Goal: Transaction & Acquisition: Purchase product/service

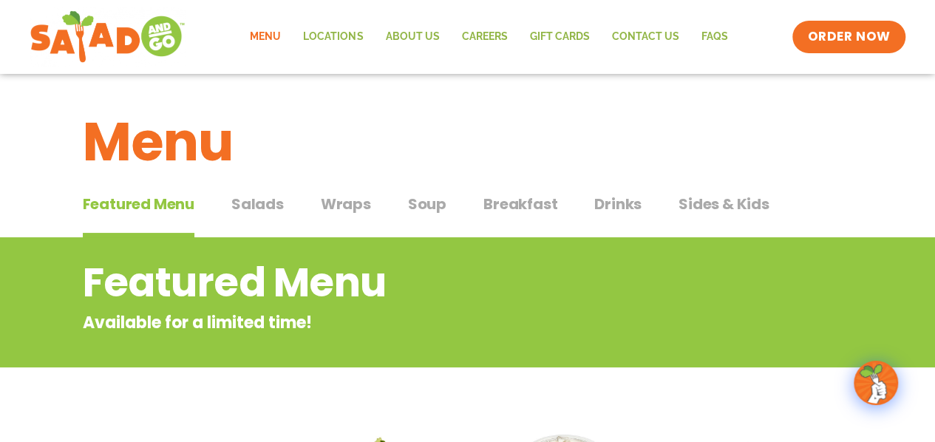
click at [536, 205] on span "Breakfast" at bounding box center [520, 204] width 74 height 22
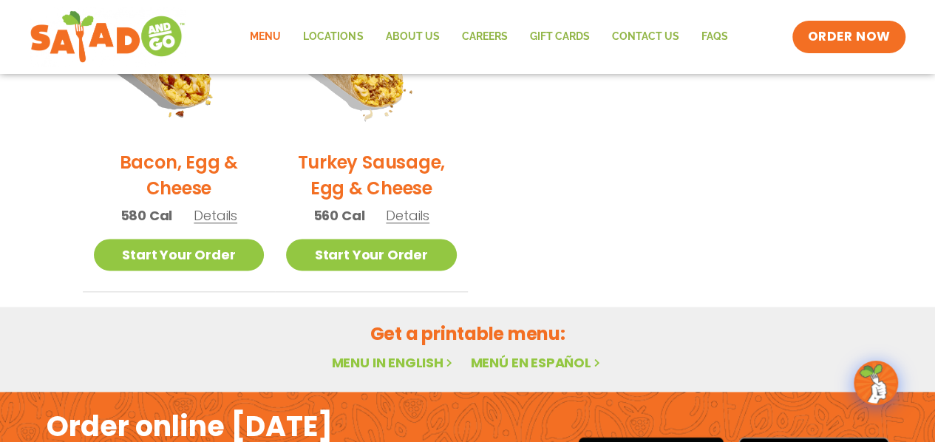
scroll to position [887, 0]
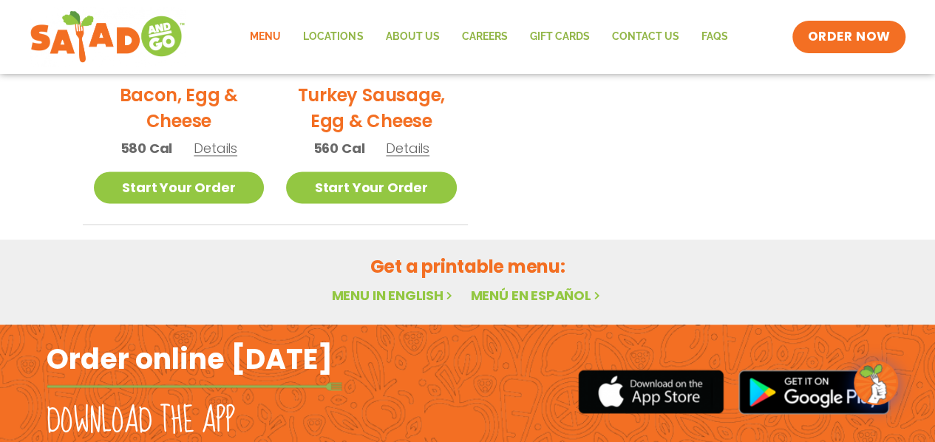
click at [399, 294] on link "Menu in English" at bounding box center [393, 295] width 124 height 18
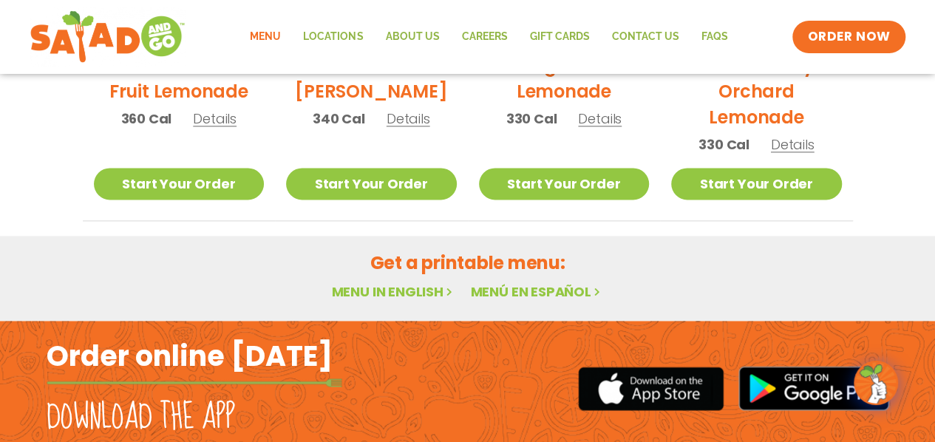
scroll to position [935, 0]
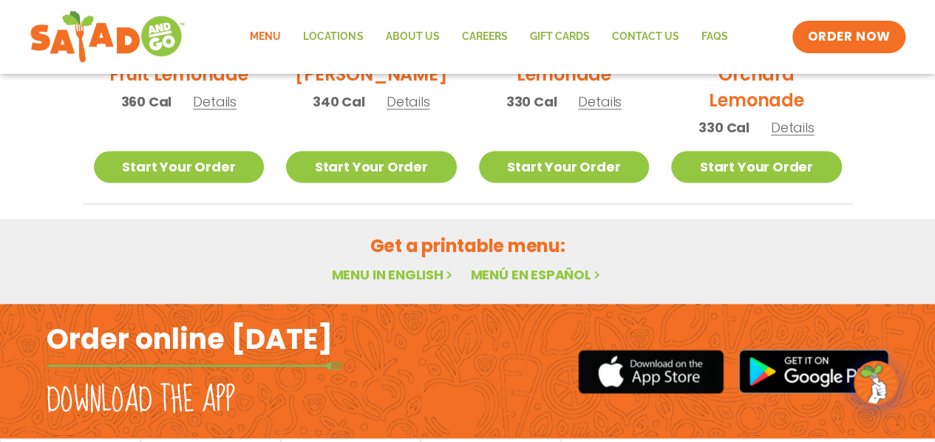
click at [393, 274] on link "Menu in English" at bounding box center [393, 274] width 124 height 18
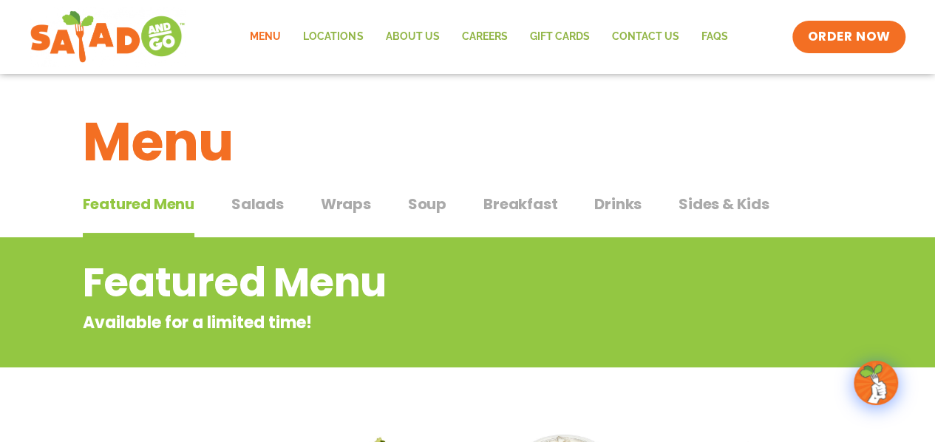
click at [524, 207] on span "Breakfast" at bounding box center [520, 204] width 74 height 22
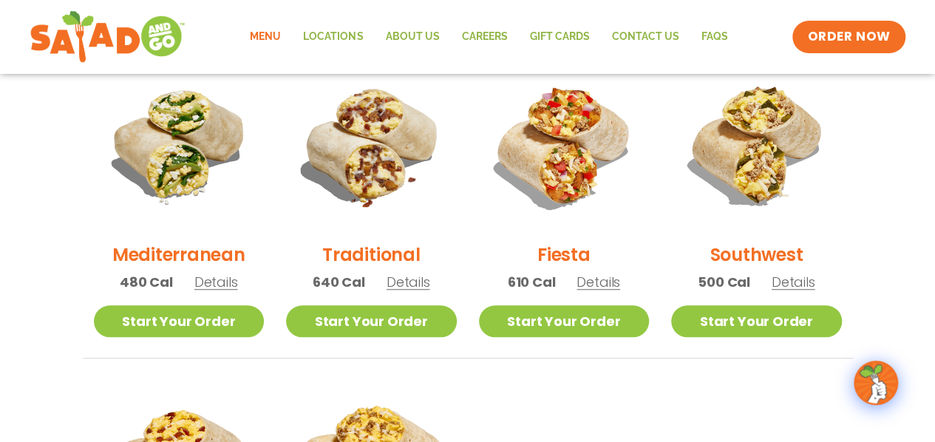
scroll to position [394, 0]
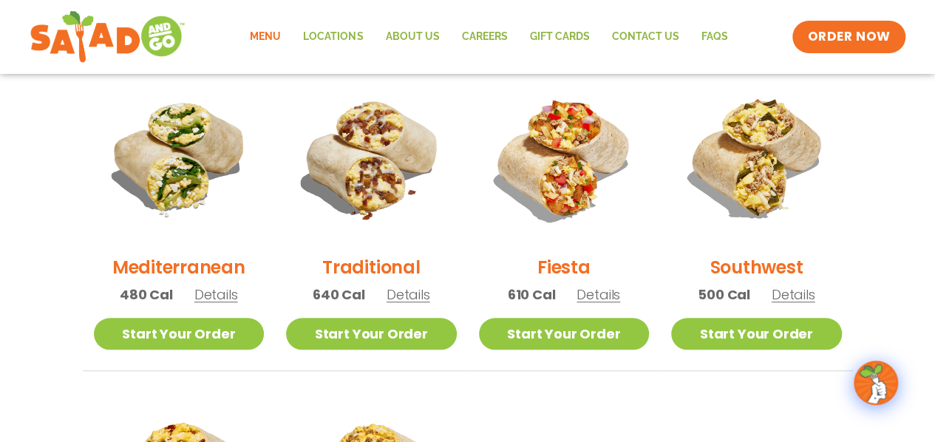
click at [414, 296] on span "Details" at bounding box center [408, 294] width 44 height 18
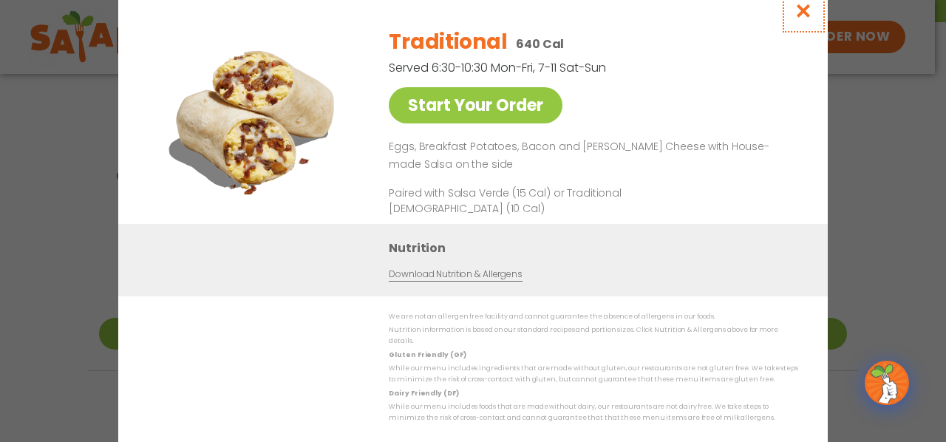
click at [800, 17] on icon "Close modal" at bounding box center [803, 11] width 18 height 16
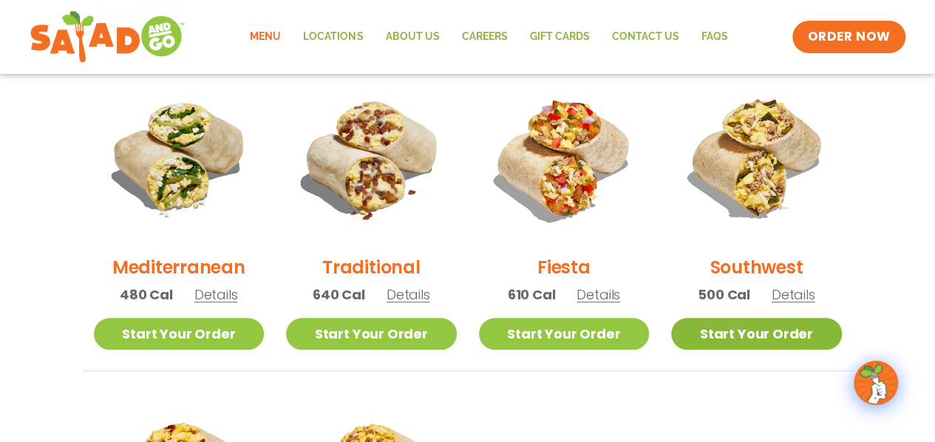
click at [748, 331] on link "Start Your Order" at bounding box center [756, 334] width 171 height 32
